Goal: Find specific page/section: Find specific page/section

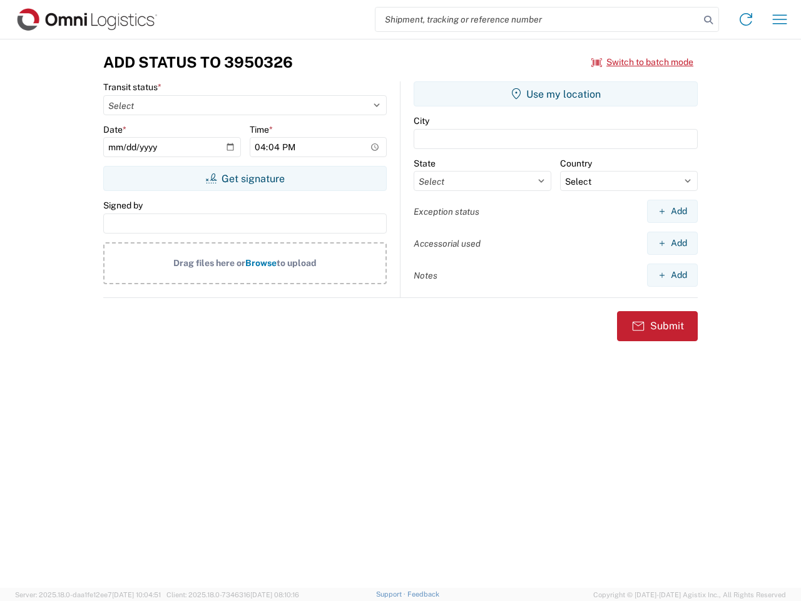
click at [537, 19] on input "search" at bounding box center [537, 20] width 324 height 24
click at [708, 20] on icon at bounding box center [708, 20] width 18 height 18
click at [746, 19] on icon at bounding box center [746, 19] width 20 height 20
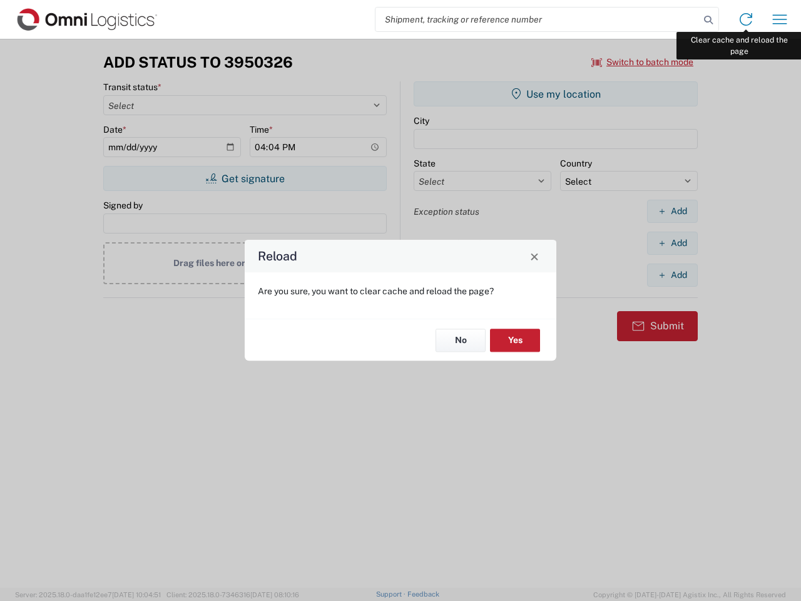
click at [779, 19] on div "Reload Are you sure, you want to clear cache and reload the page? No Yes" at bounding box center [400, 300] width 801 height 601
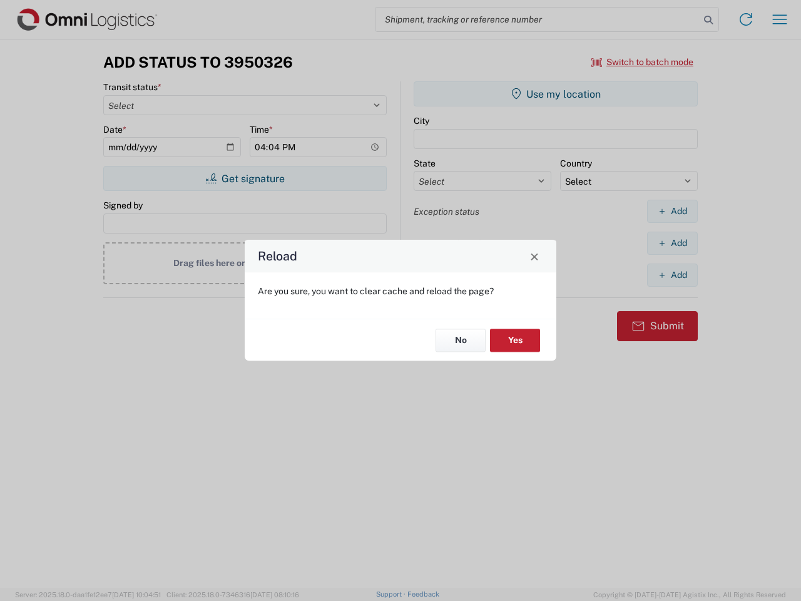
click at [642, 62] on div "Reload Are you sure, you want to clear cache and reload the page? No Yes" at bounding box center [400, 300] width 801 height 601
click at [245, 178] on div "Reload Are you sure, you want to clear cache and reload the page? No Yes" at bounding box center [400, 300] width 801 height 601
click at [556, 94] on div "Reload Are you sure, you want to clear cache and reload the page? No Yes" at bounding box center [400, 300] width 801 height 601
click at [672, 211] on div "Reload Are you sure, you want to clear cache and reload the page? No Yes" at bounding box center [400, 300] width 801 height 601
click at [672, 243] on div "Reload Are you sure, you want to clear cache and reload the page? No Yes" at bounding box center [400, 300] width 801 height 601
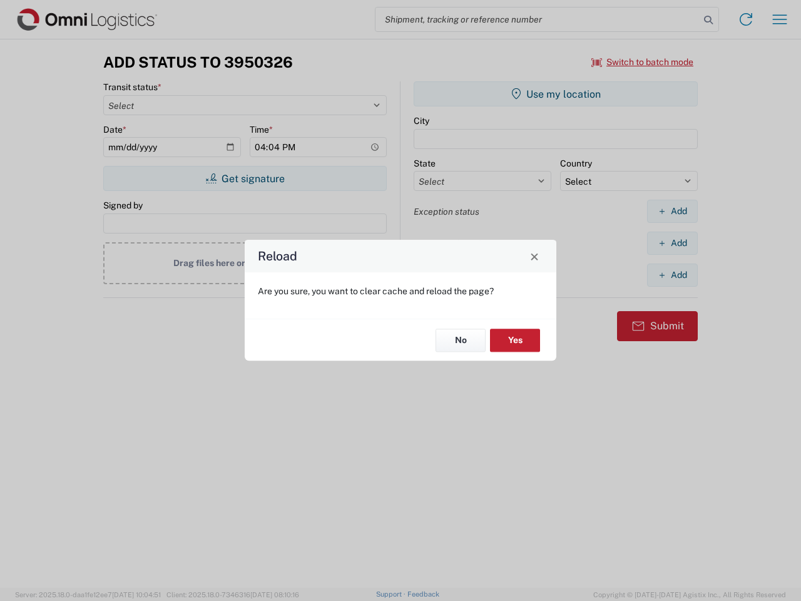
click at [672, 275] on div "Reload Are you sure, you want to clear cache and reload the page? No Yes" at bounding box center [400, 300] width 801 height 601
